Goal: Information Seeking & Learning: Learn about a topic

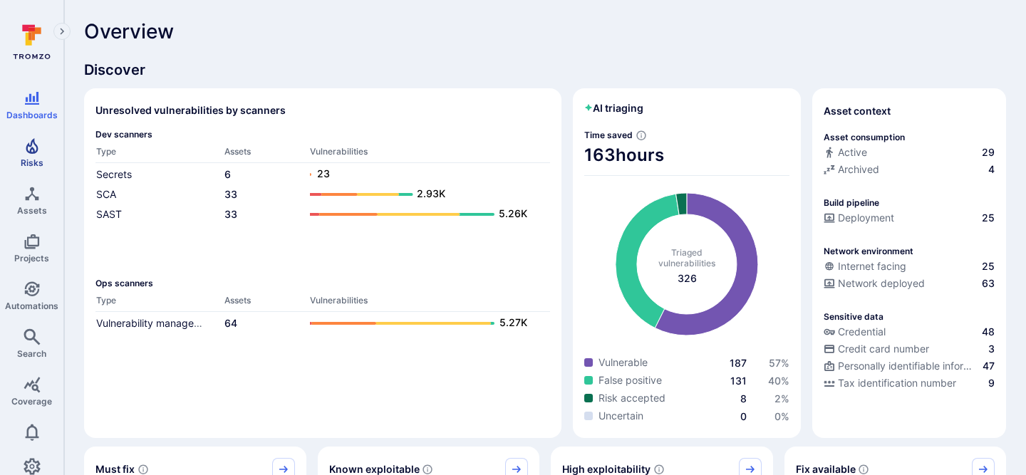
click at [46, 155] on link "Risks" at bounding box center [31, 153] width 63 height 42
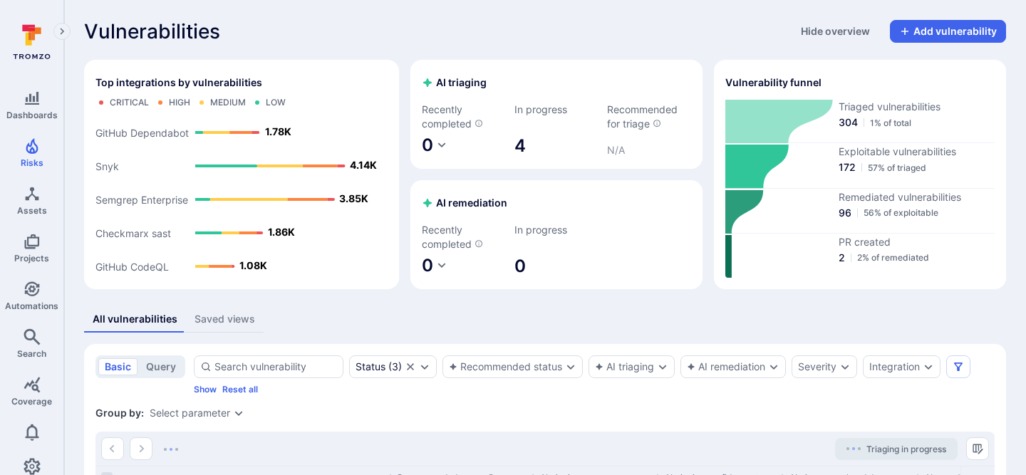
click at [506, 315] on div "All vulnerabilities Saved views" at bounding box center [545, 319] width 922 height 26
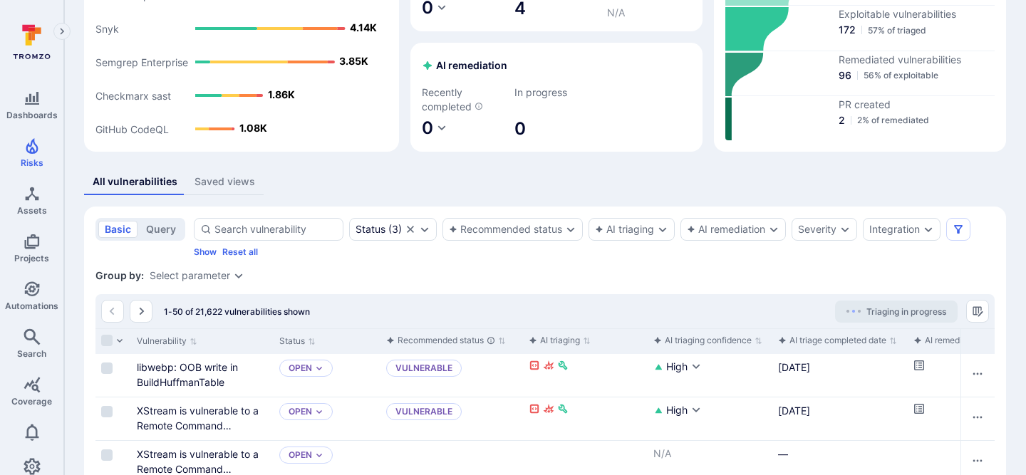
scroll to position [264, 0]
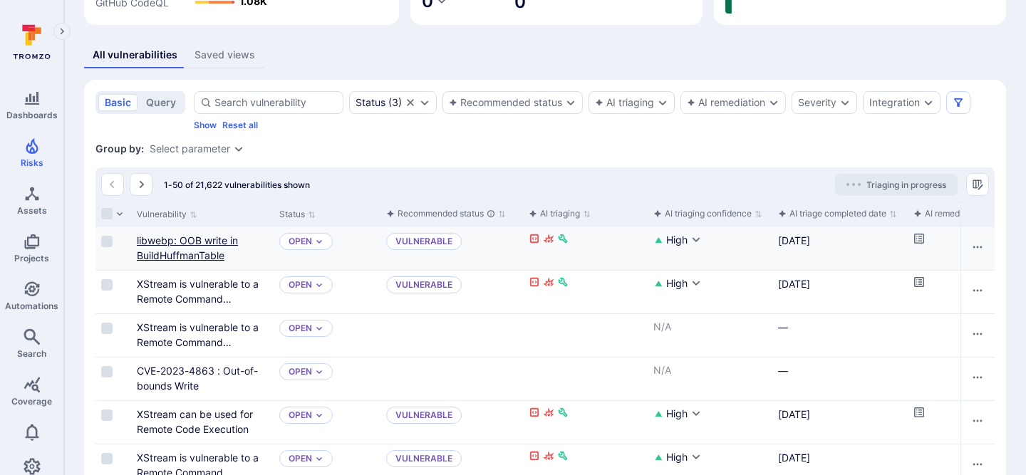
click at [199, 257] on link "libwebp: OOB write in BuildHuffmanTable" at bounding box center [187, 247] width 101 height 27
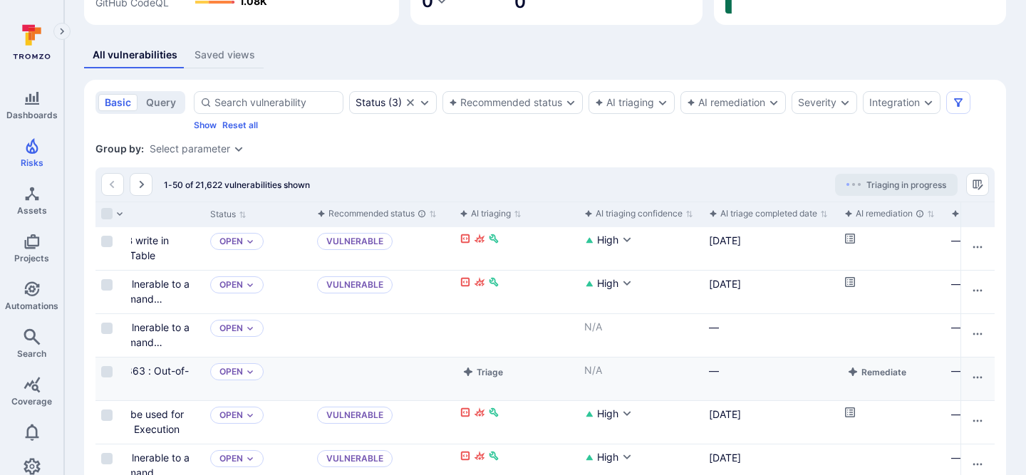
scroll to position [0, 84]
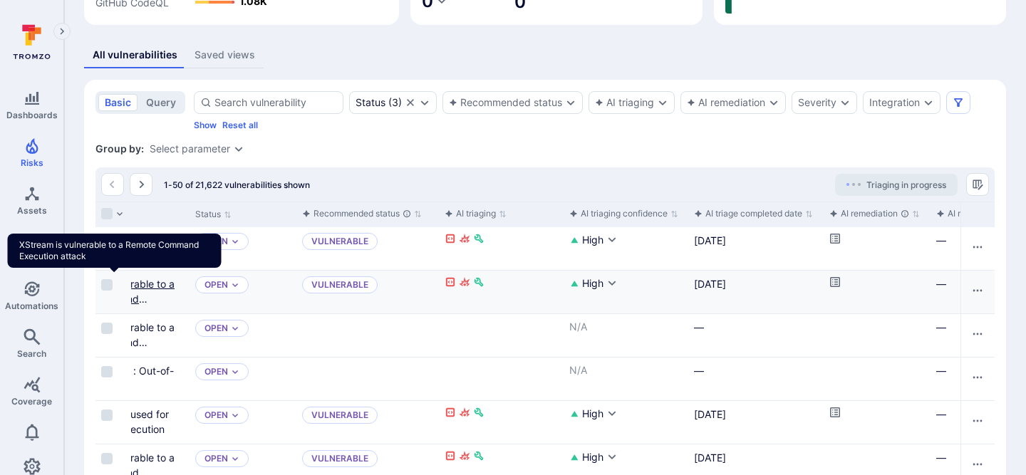
click at [153, 286] on link "XStream is vulnerable to a Remote Command Execution attack" at bounding box center [114, 299] width 122 height 42
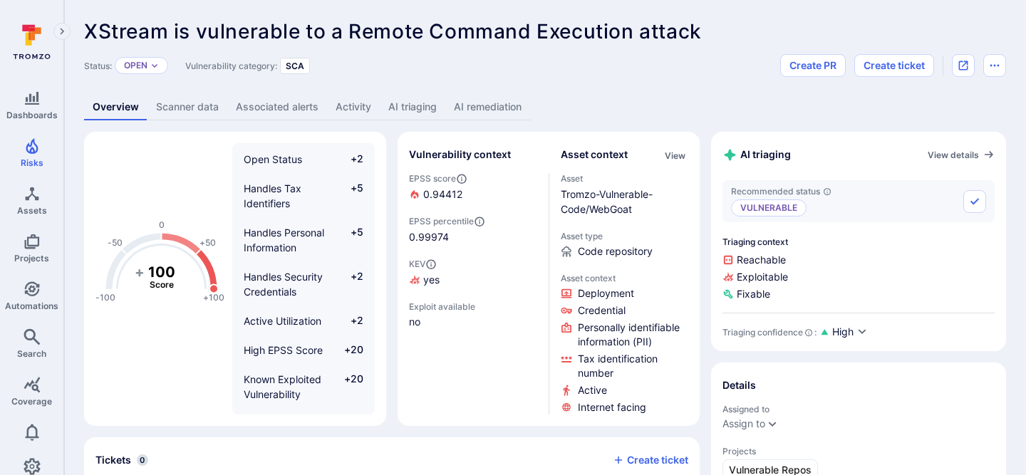
click at [497, 100] on link "AI remediation" at bounding box center [487, 107] width 85 height 26
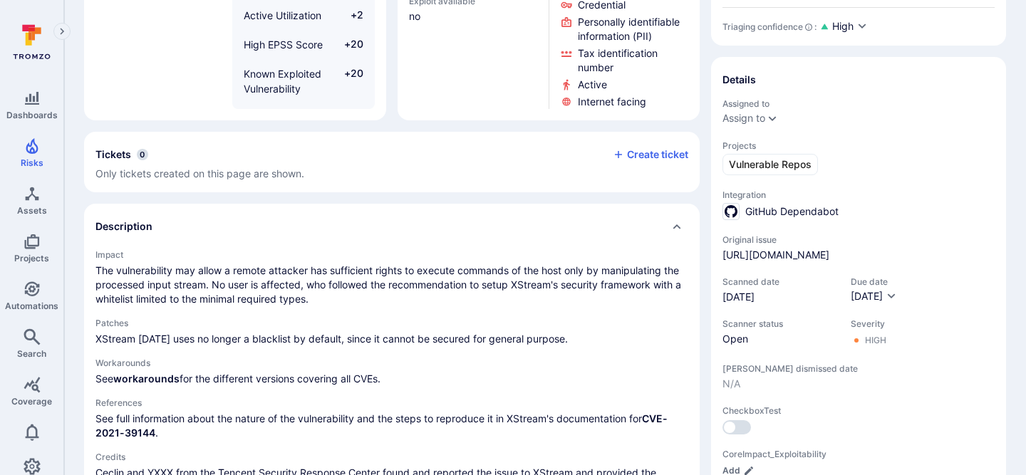
scroll to position [327, 0]
